Goal: Find specific page/section

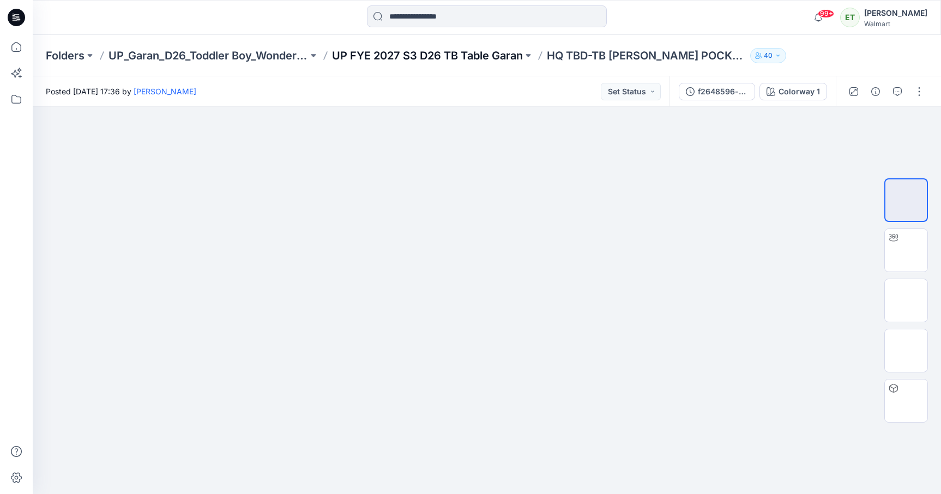
click at [452, 60] on p "UP FYE 2027 S3 D26 TB Table Garan" at bounding box center [427, 55] width 191 height 15
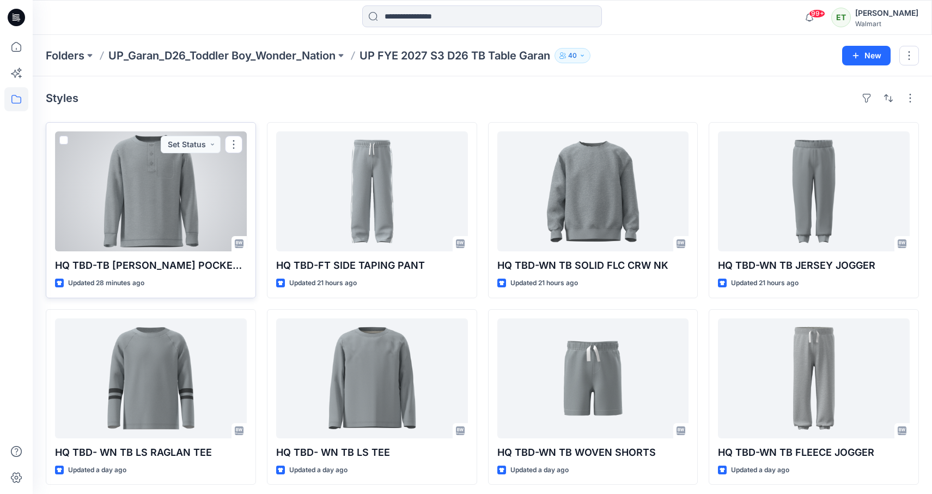
click at [168, 221] on div at bounding box center [151, 191] width 192 height 120
